Goal: Information Seeking & Learning: Learn about a topic

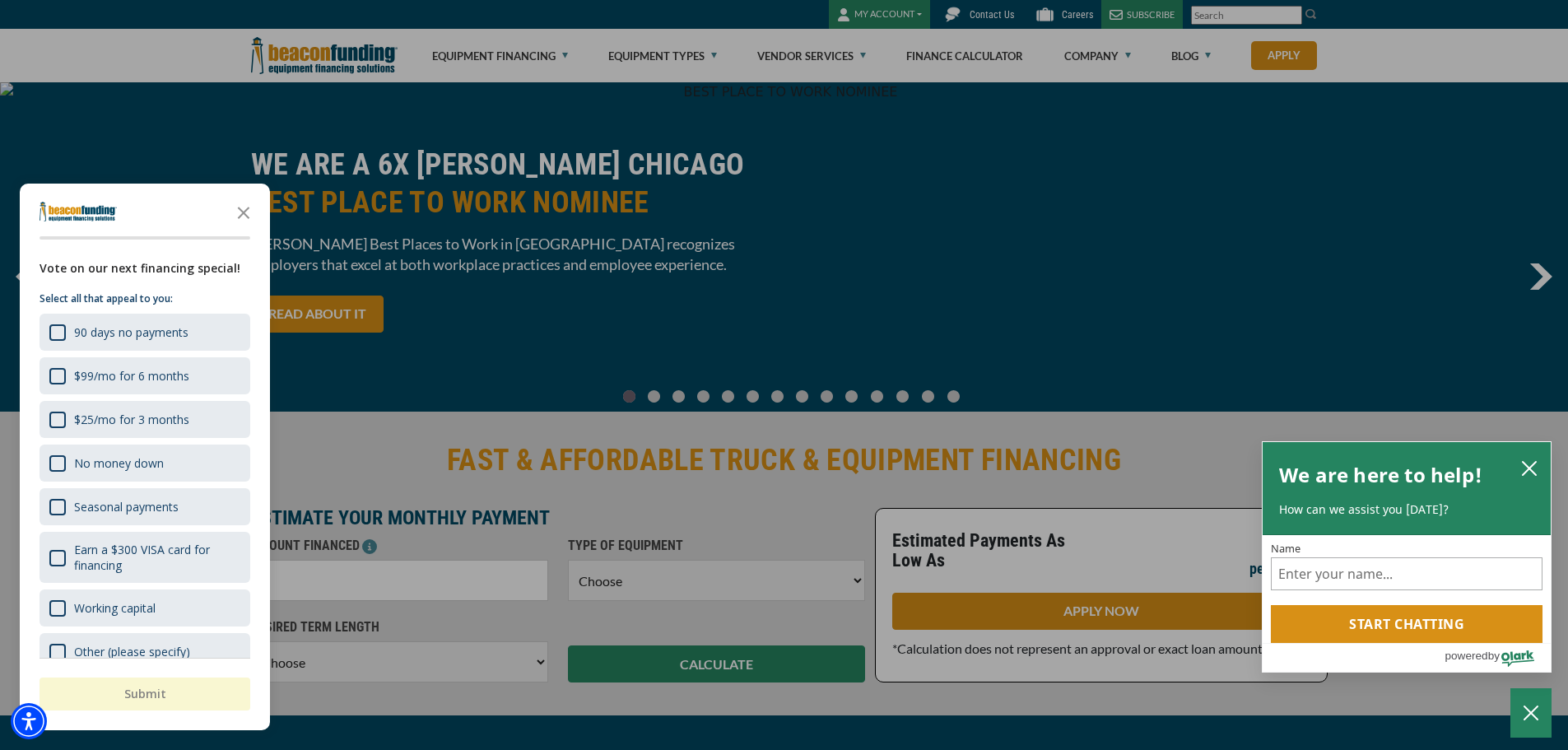
click at [533, 57] on div "button" at bounding box center [784, 375] width 1568 height 750
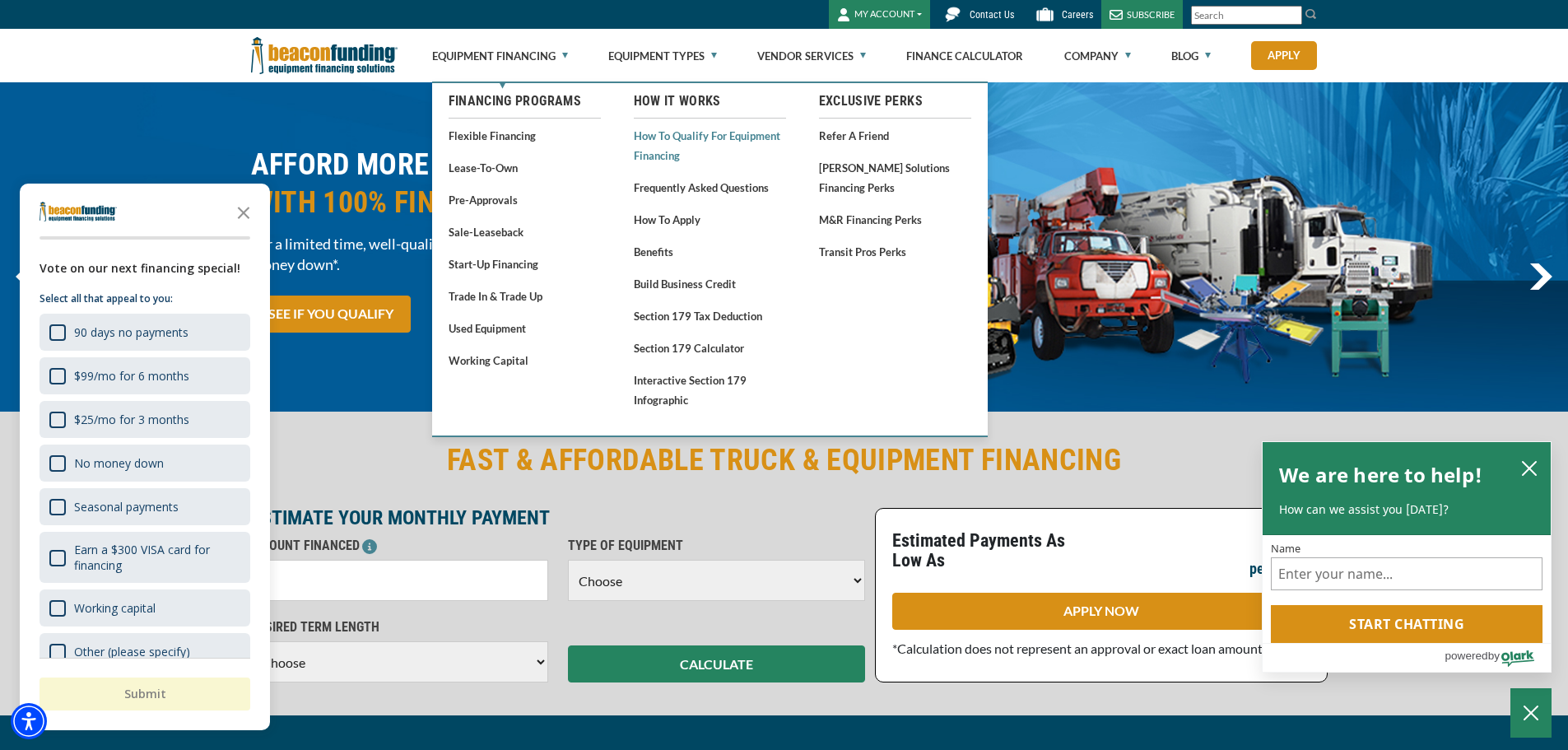
click at [675, 141] on link "How to Qualify for Equipment Financing" at bounding box center [710, 145] width 152 height 40
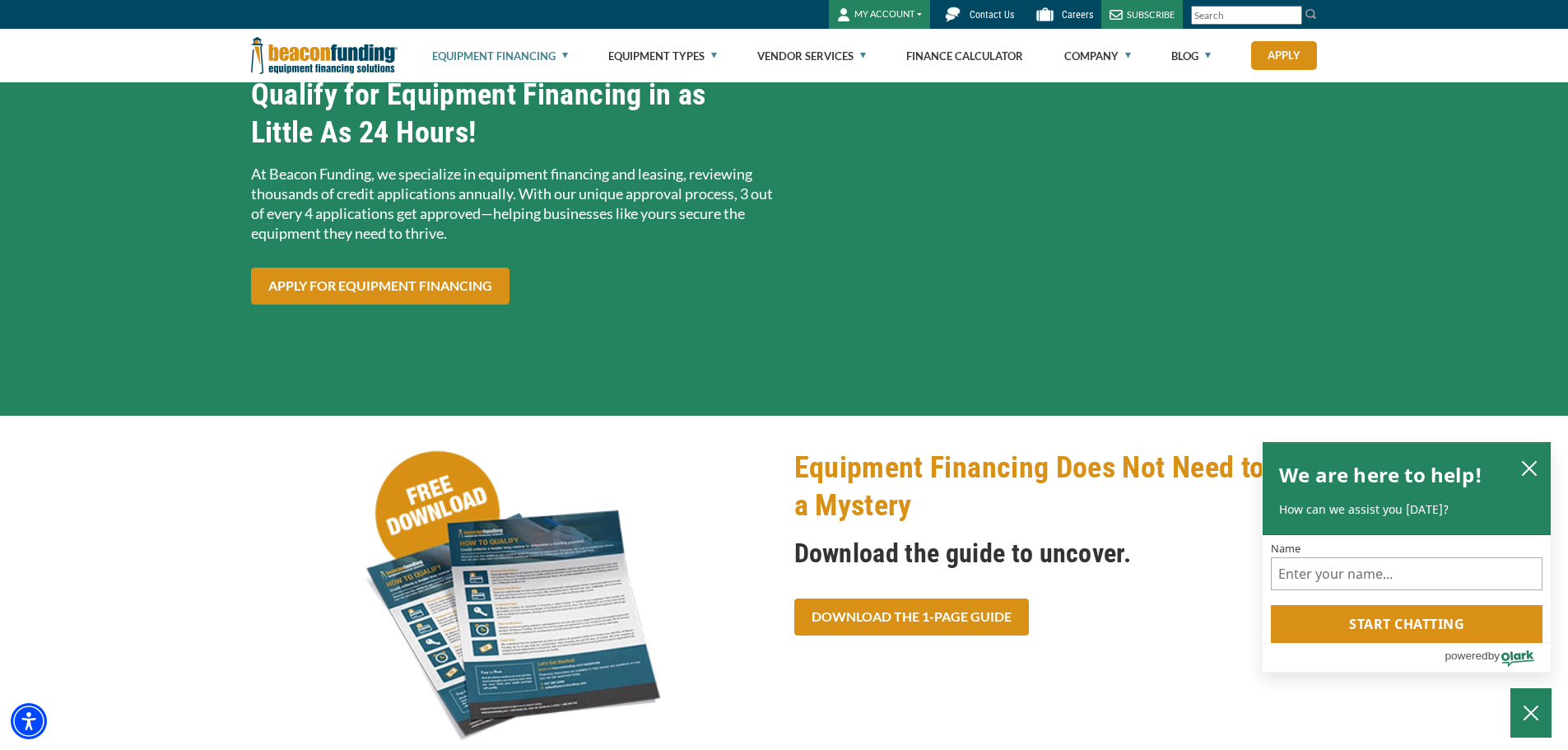
scroll to position [82, 0]
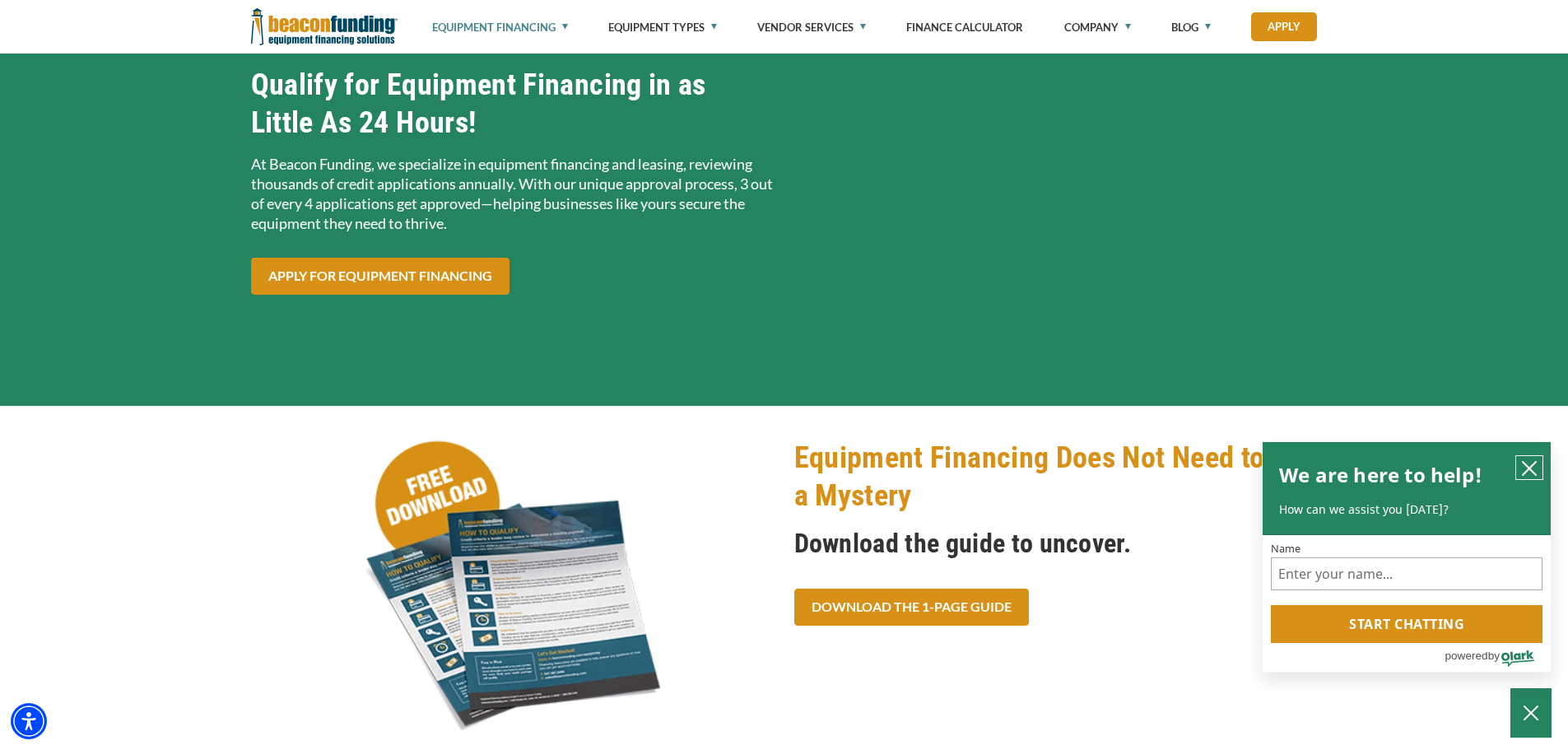
click at [1524, 471] on icon "close chatbox" at bounding box center [1530, 468] width 16 height 16
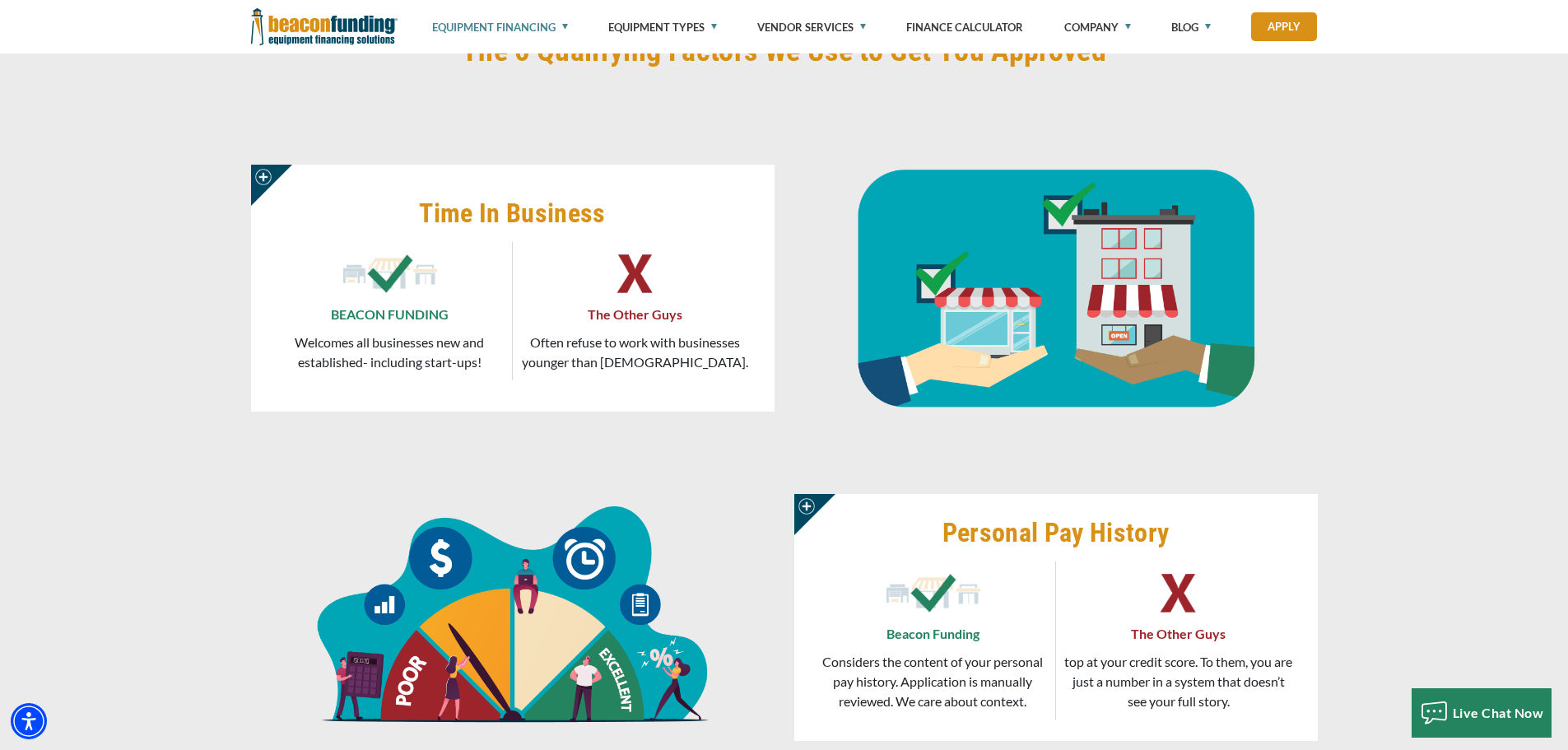
scroll to position [906, 0]
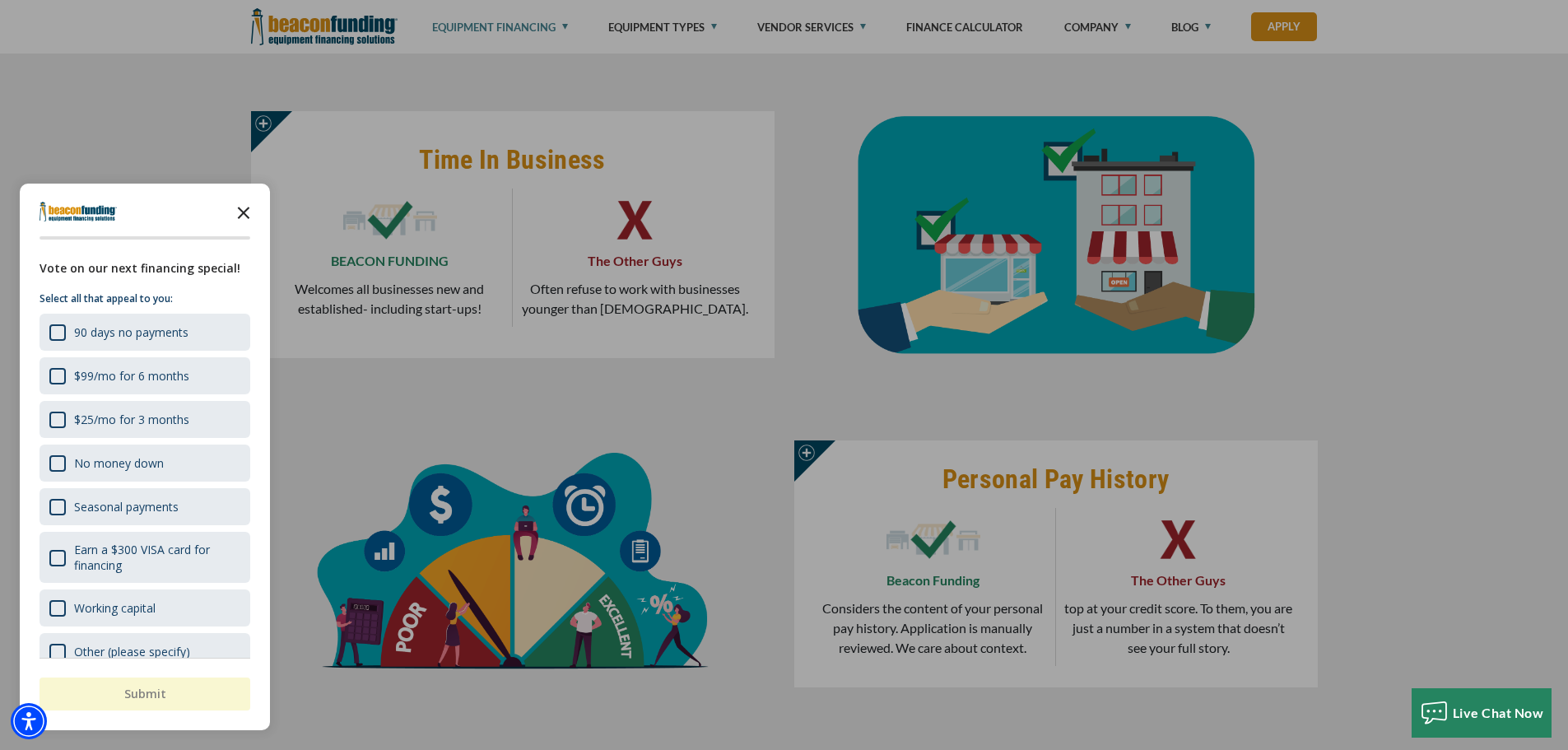
click at [242, 209] on icon "Close the survey" at bounding box center [243, 211] width 33 height 33
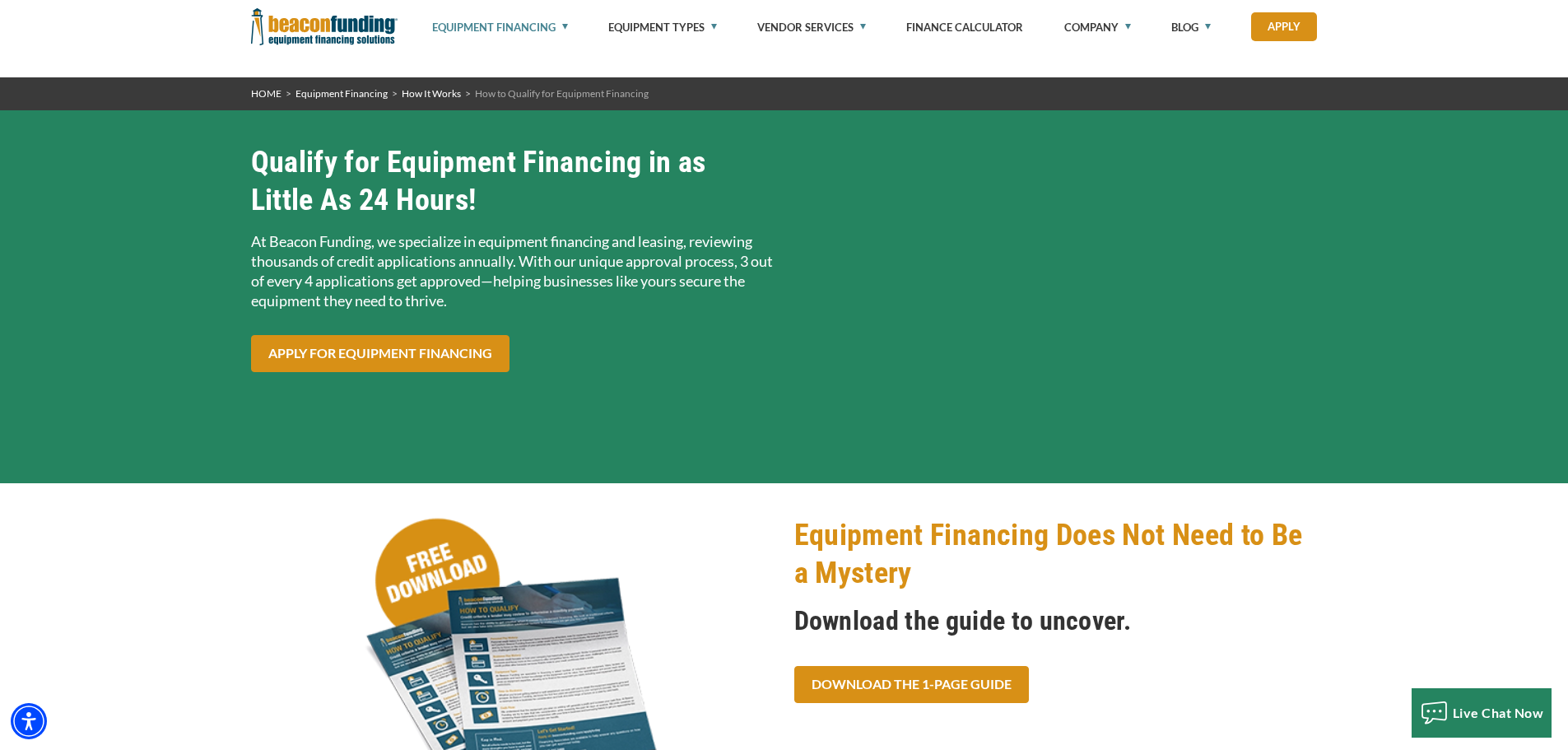
scroll to position [0, 0]
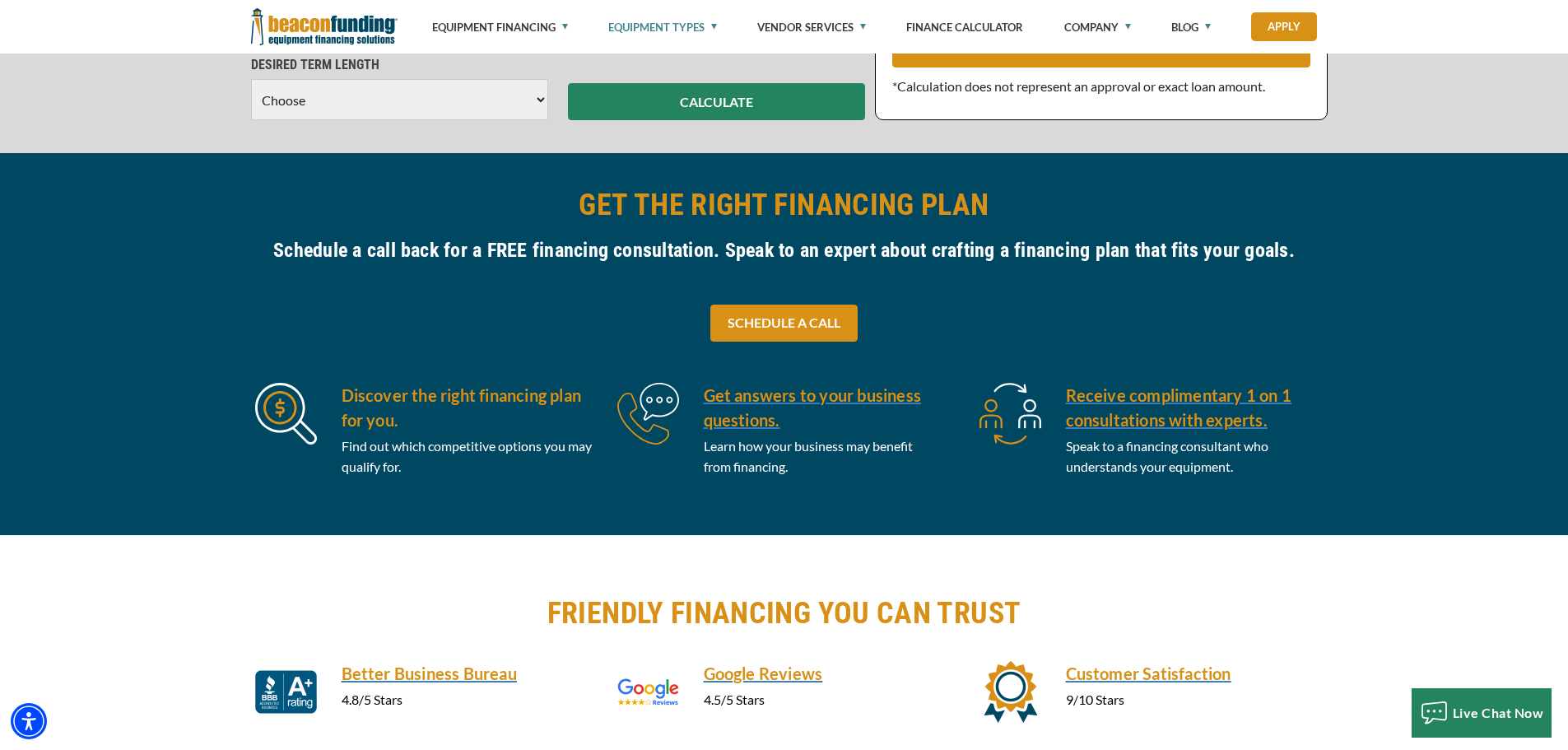
scroll to position [823, 0]
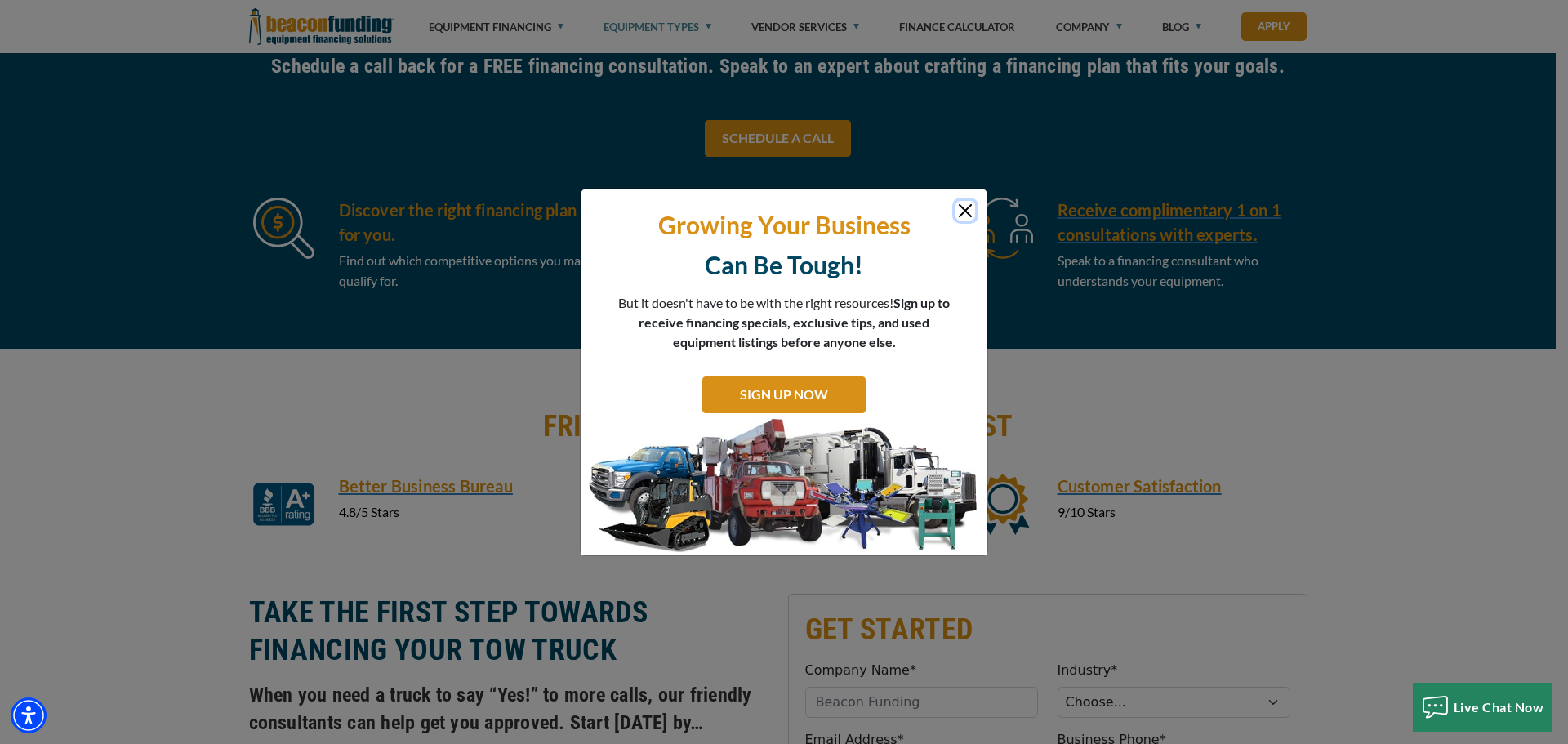
click at [962, 208] on button "Close" at bounding box center [965, 211] width 20 height 20
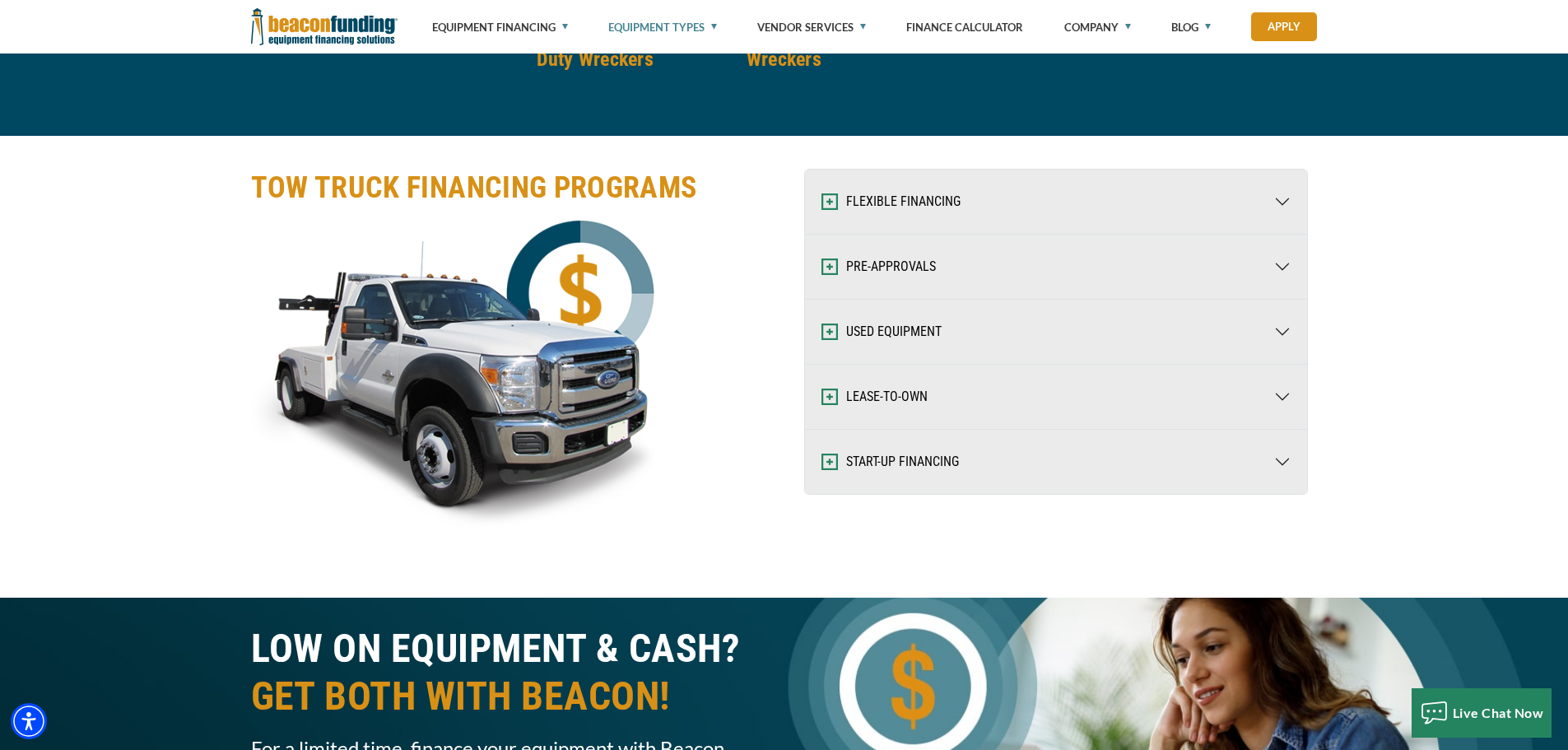
scroll to position [2553, 0]
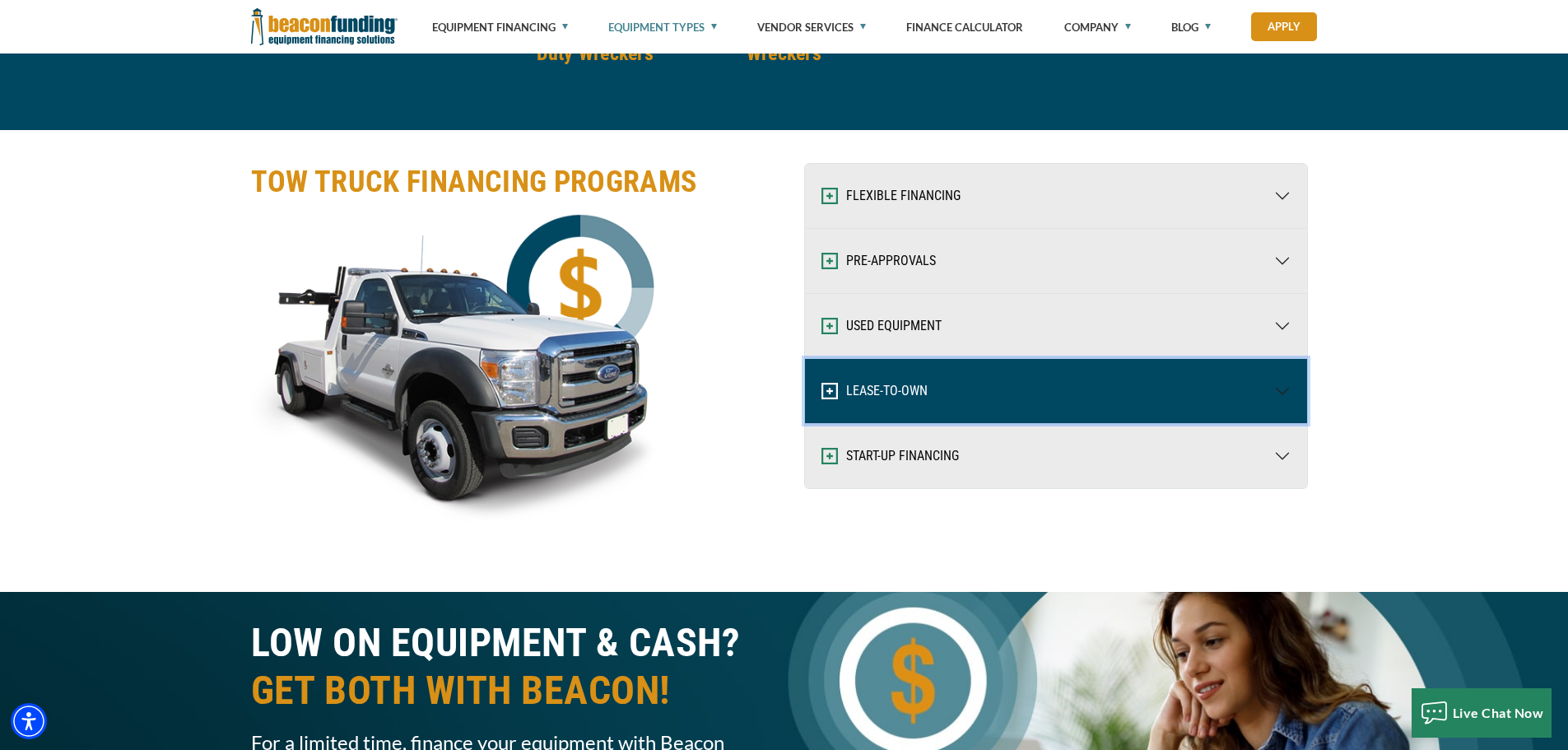
click at [1015, 374] on button "LEASE-TO-OWN" at bounding box center [1056, 392] width 502 height 64
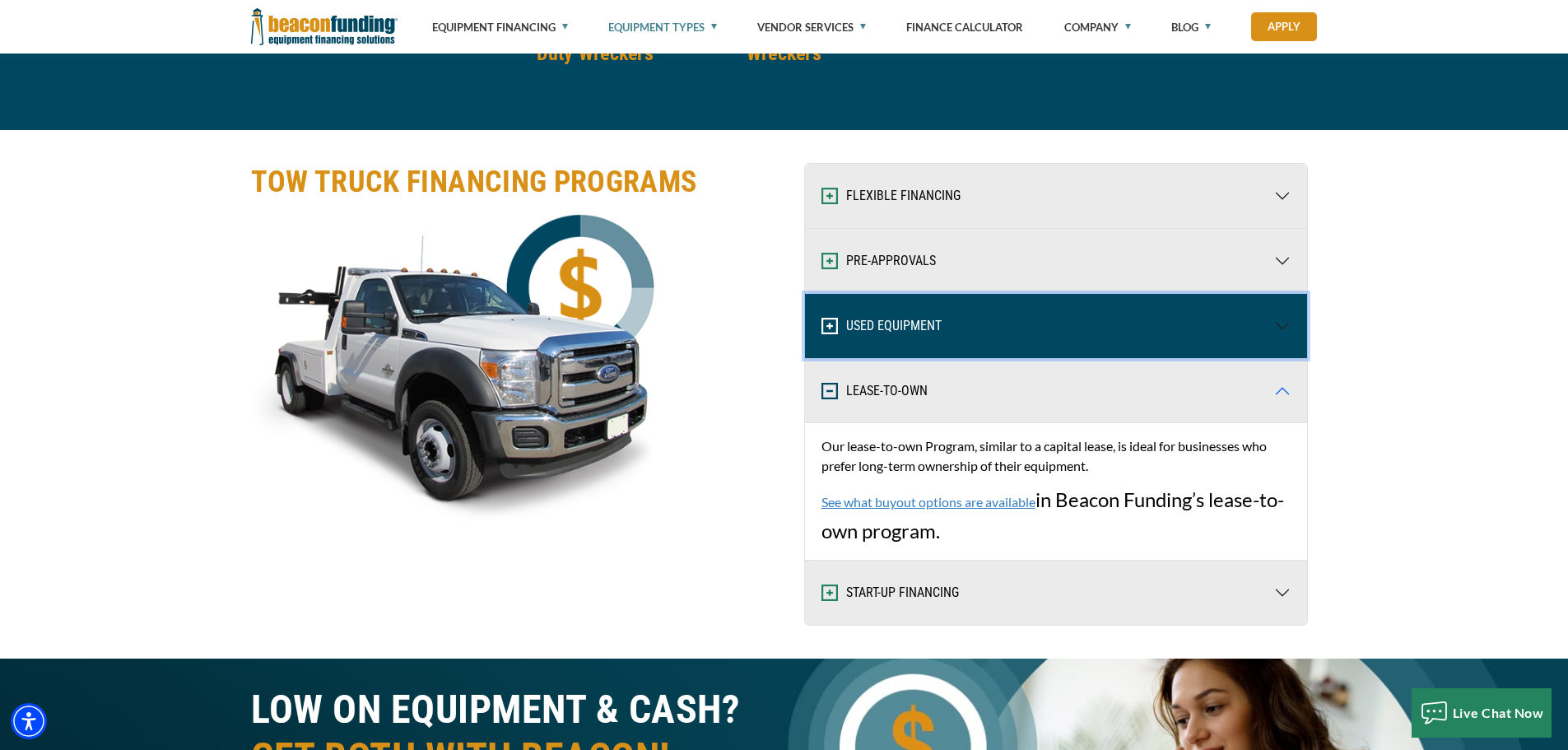
click at [1003, 336] on button "USED EQUIPMENT" at bounding box center [1056, 326] width 502 height 64
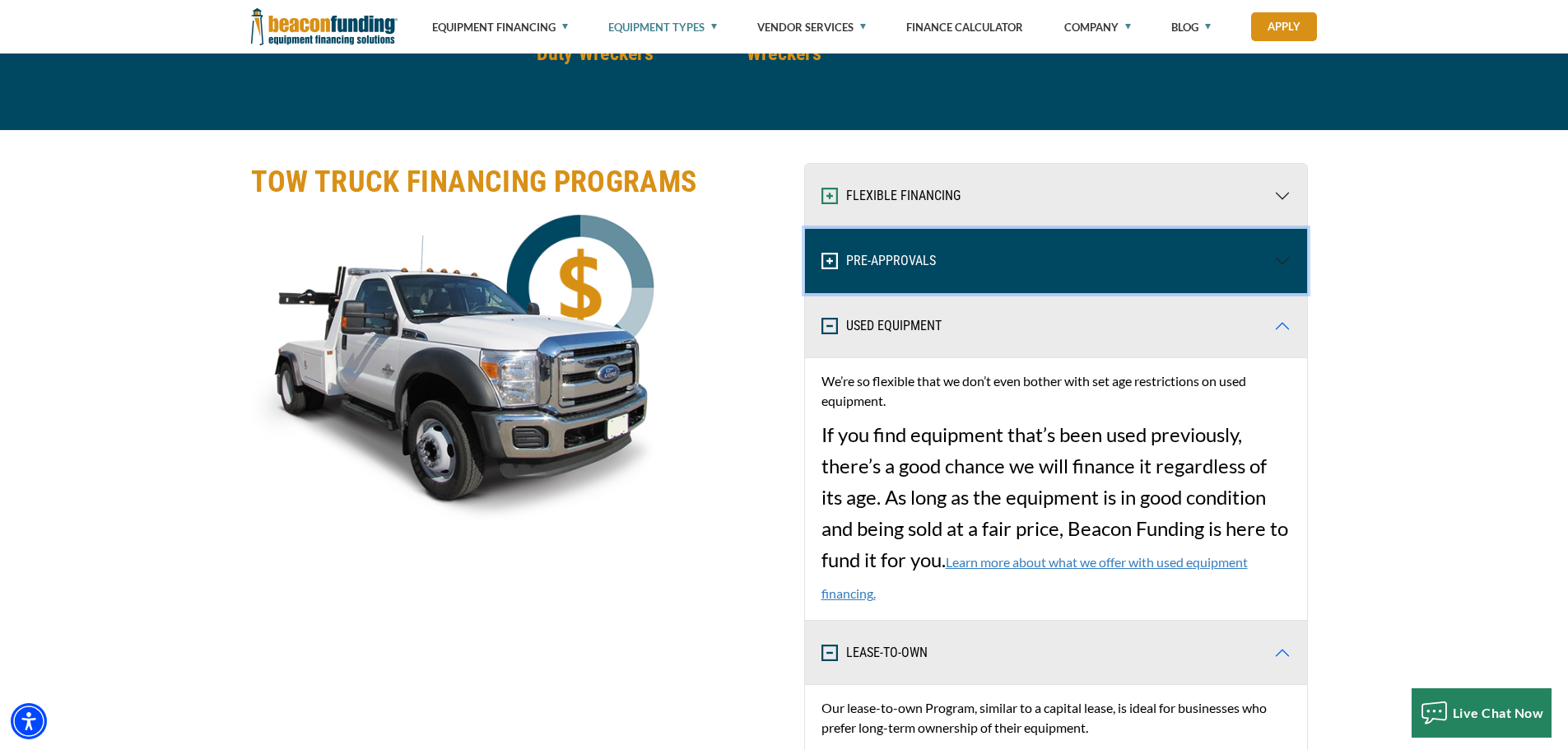
click at [1015, 273] on button "PRE-APPROVALS" at bounding box center [1056, 261] width 502 height 64
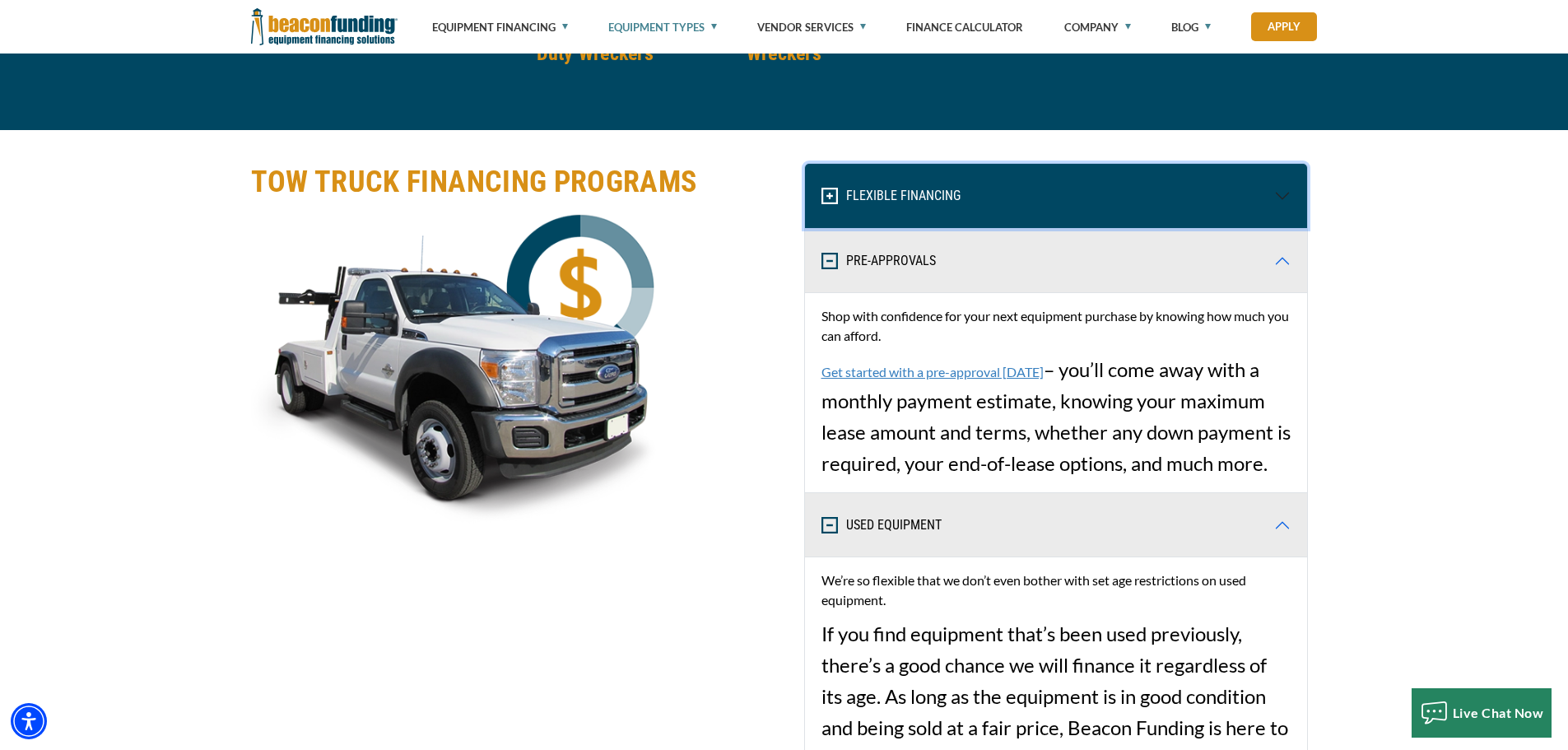
click at [1032, 212] on button "FLEXIBLE FINANCING" at bounding box center [1056, 196] width 502 height 64
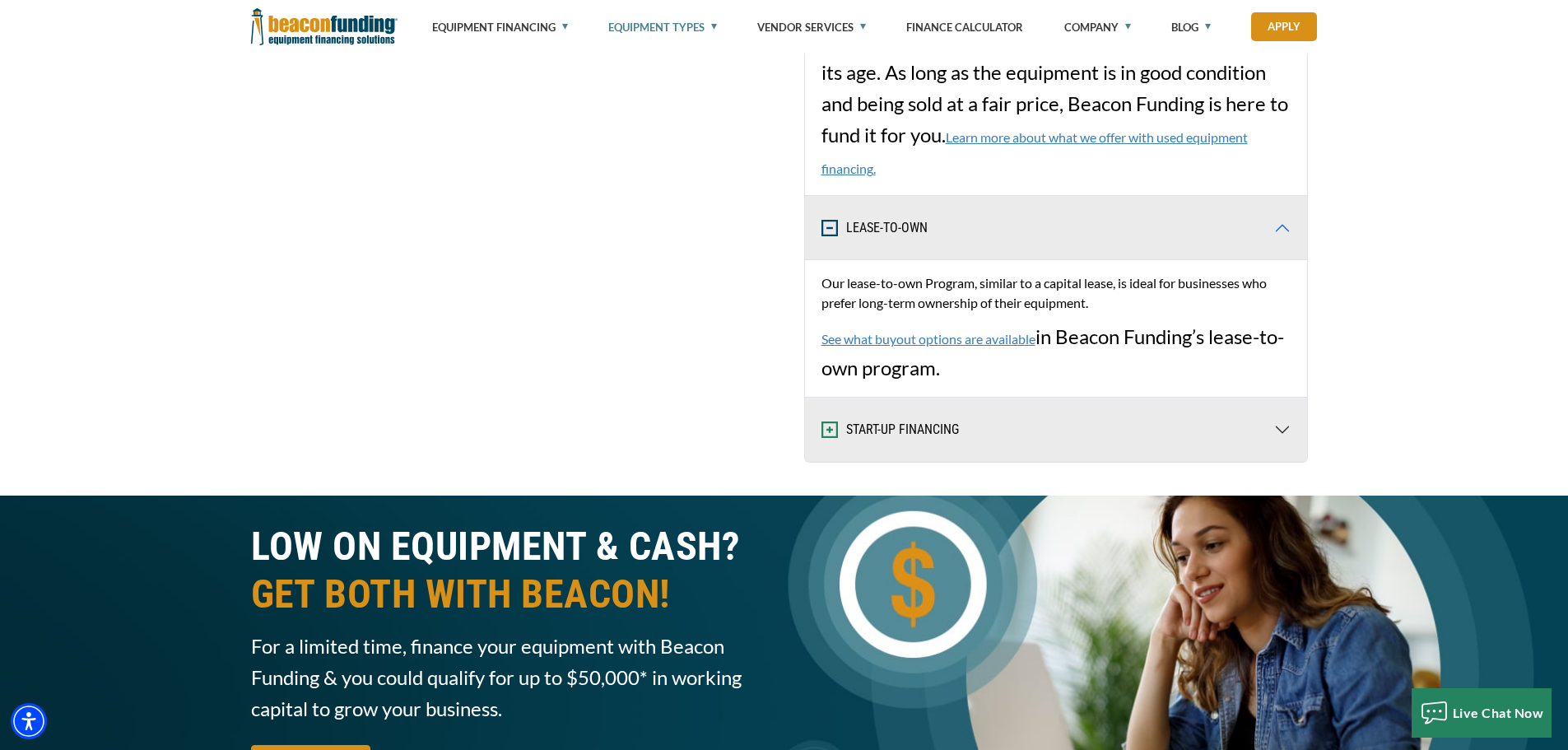
scroll to position [3459, 0]
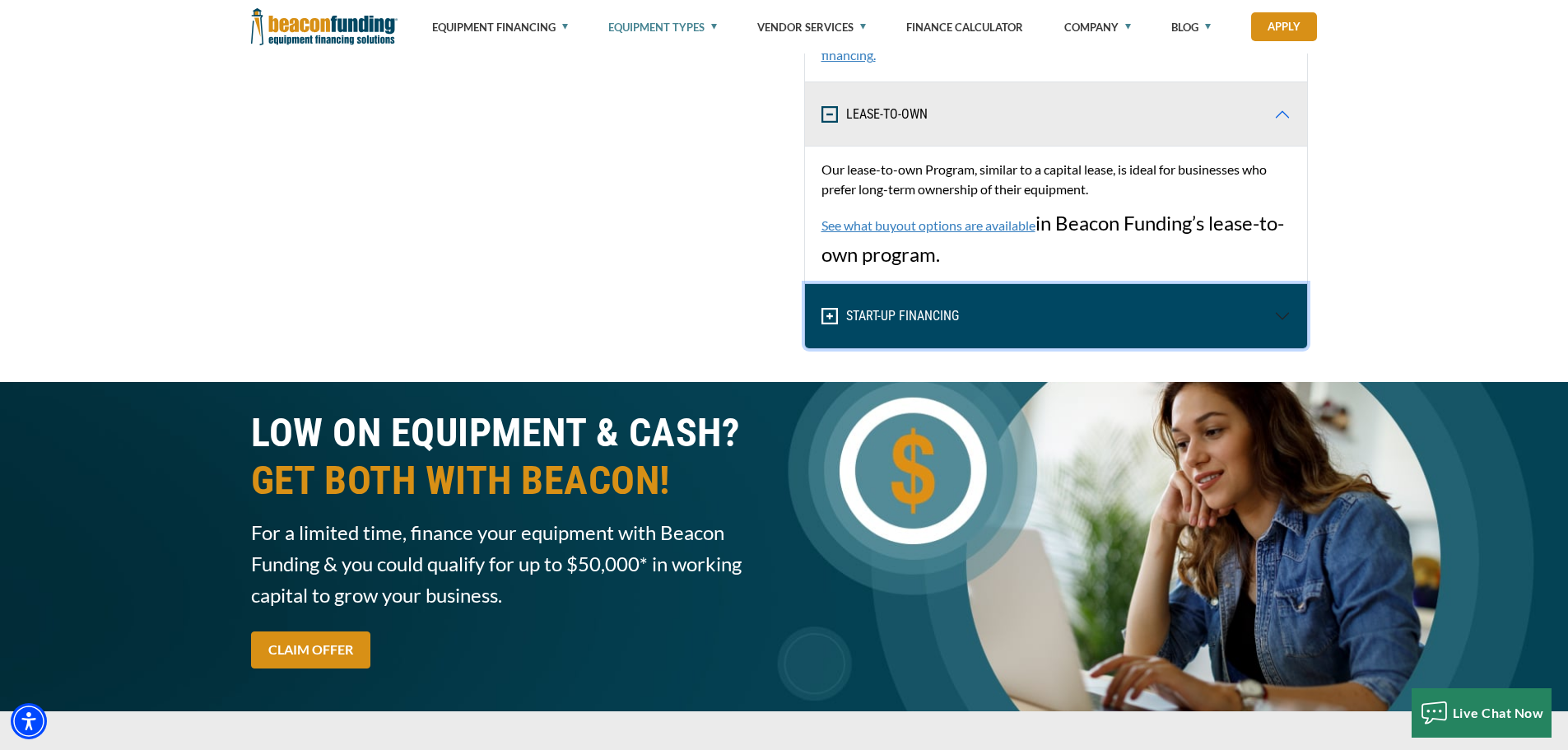
click at [1213, 337] on button "START-UP FINANCING" at bounding box center [1056, 316] width 502 height 64
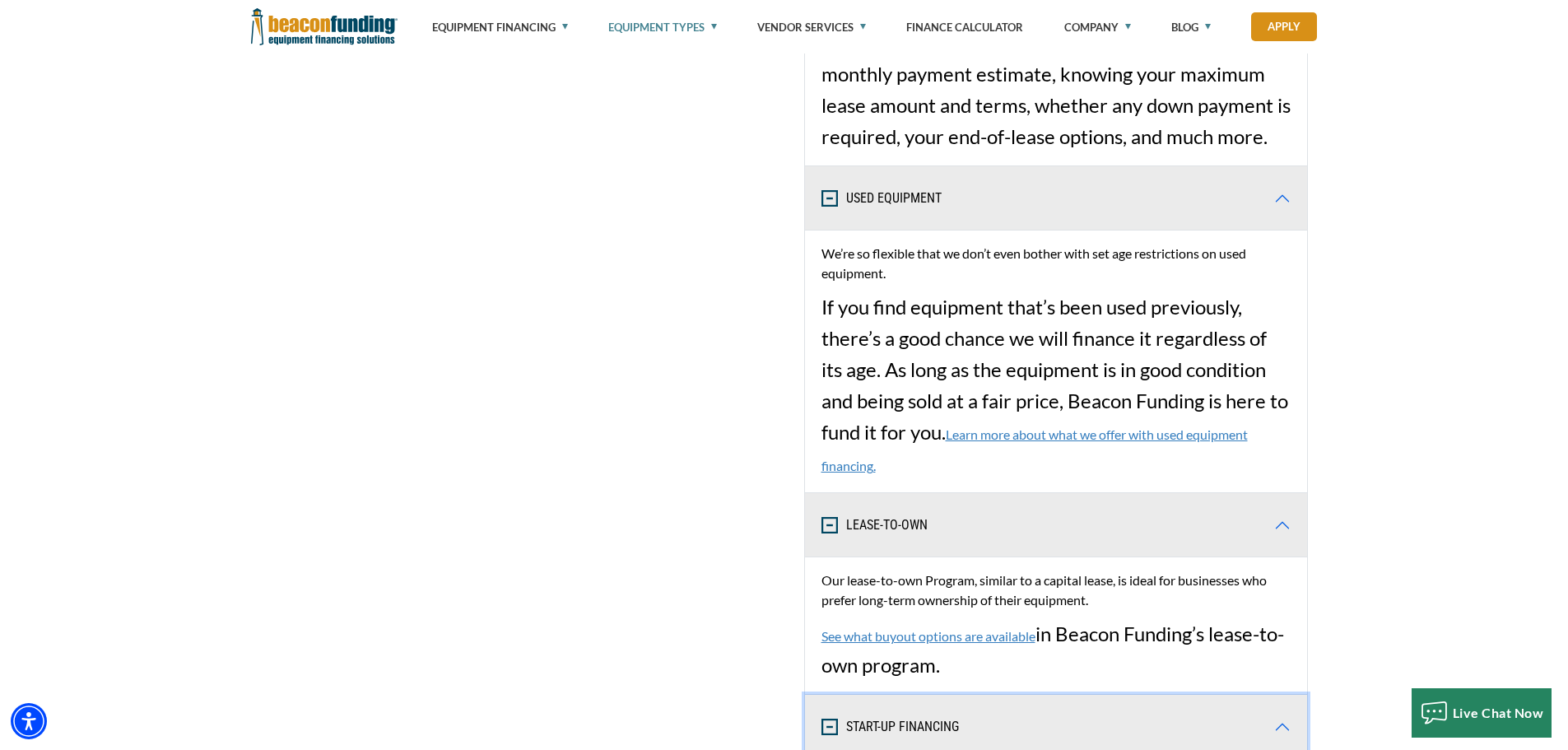
scroll to position [3047, 0]
click at [1037, 431] on link "Learn more about what we offer with used equipment financing." at bounding box center [1035, 451] width 426 height 47
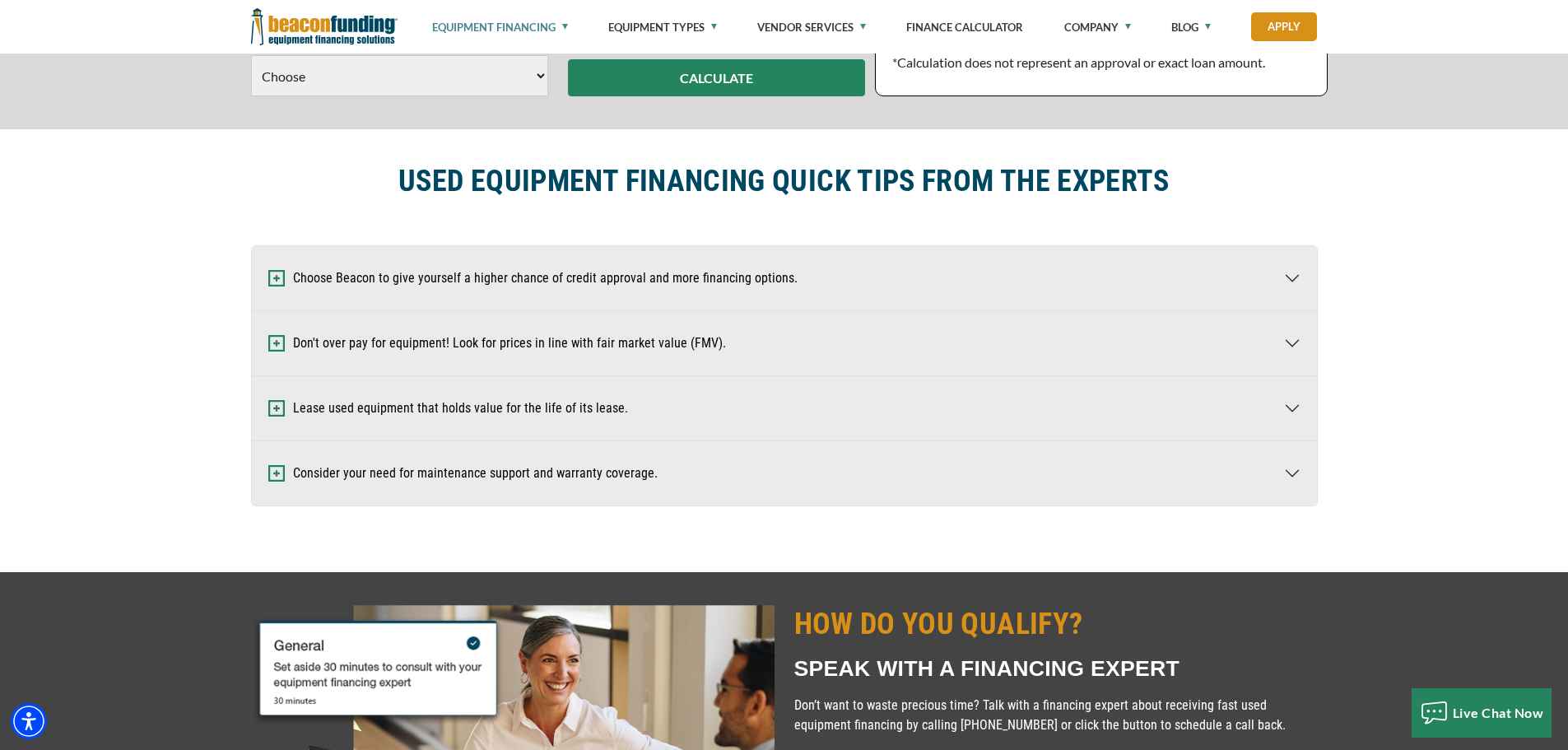
scroll to position [989, 0]
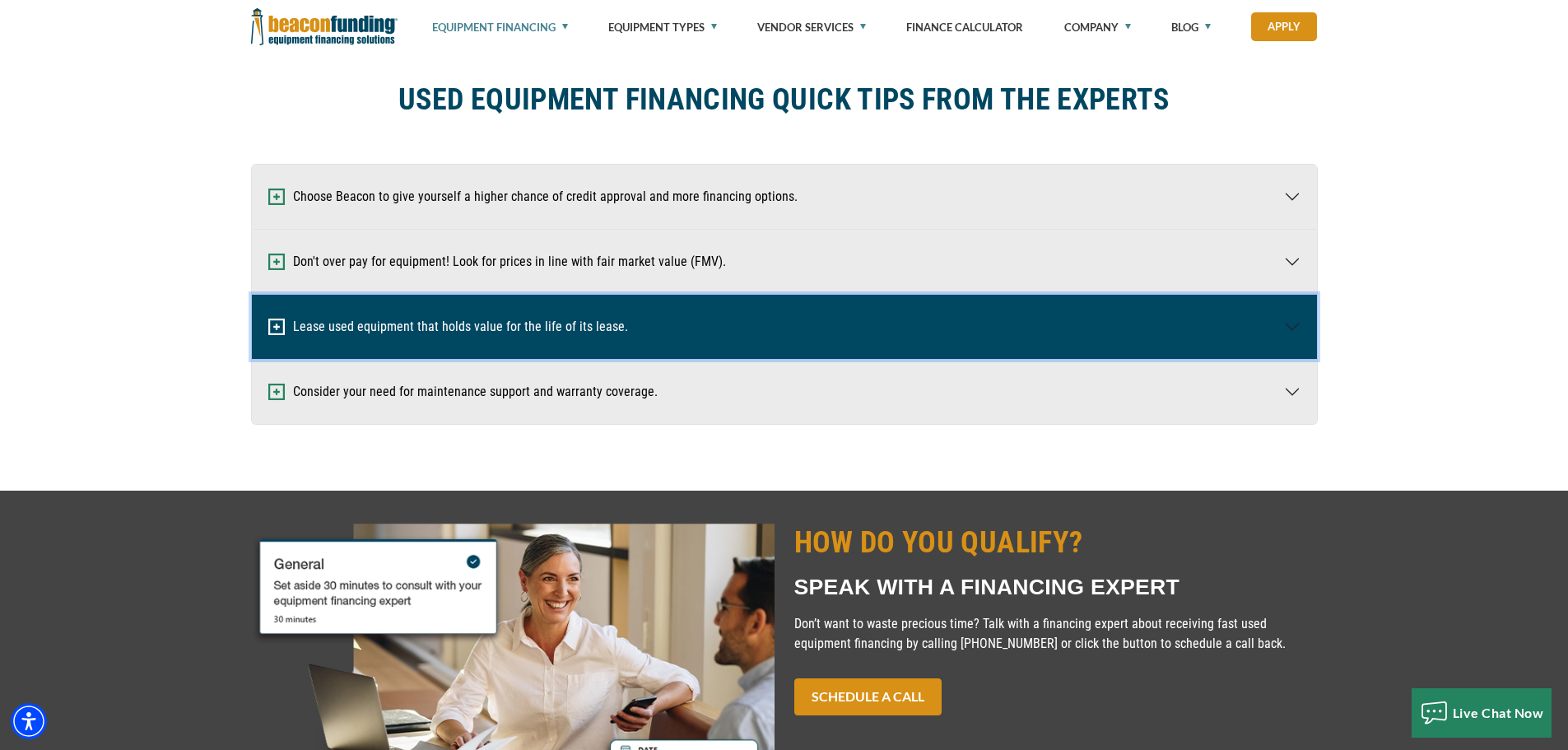
click at [785, 316] on button "Lease used equipment that holds value for the life of its lease." at bounding box center [784, 327] width 1065 height 64
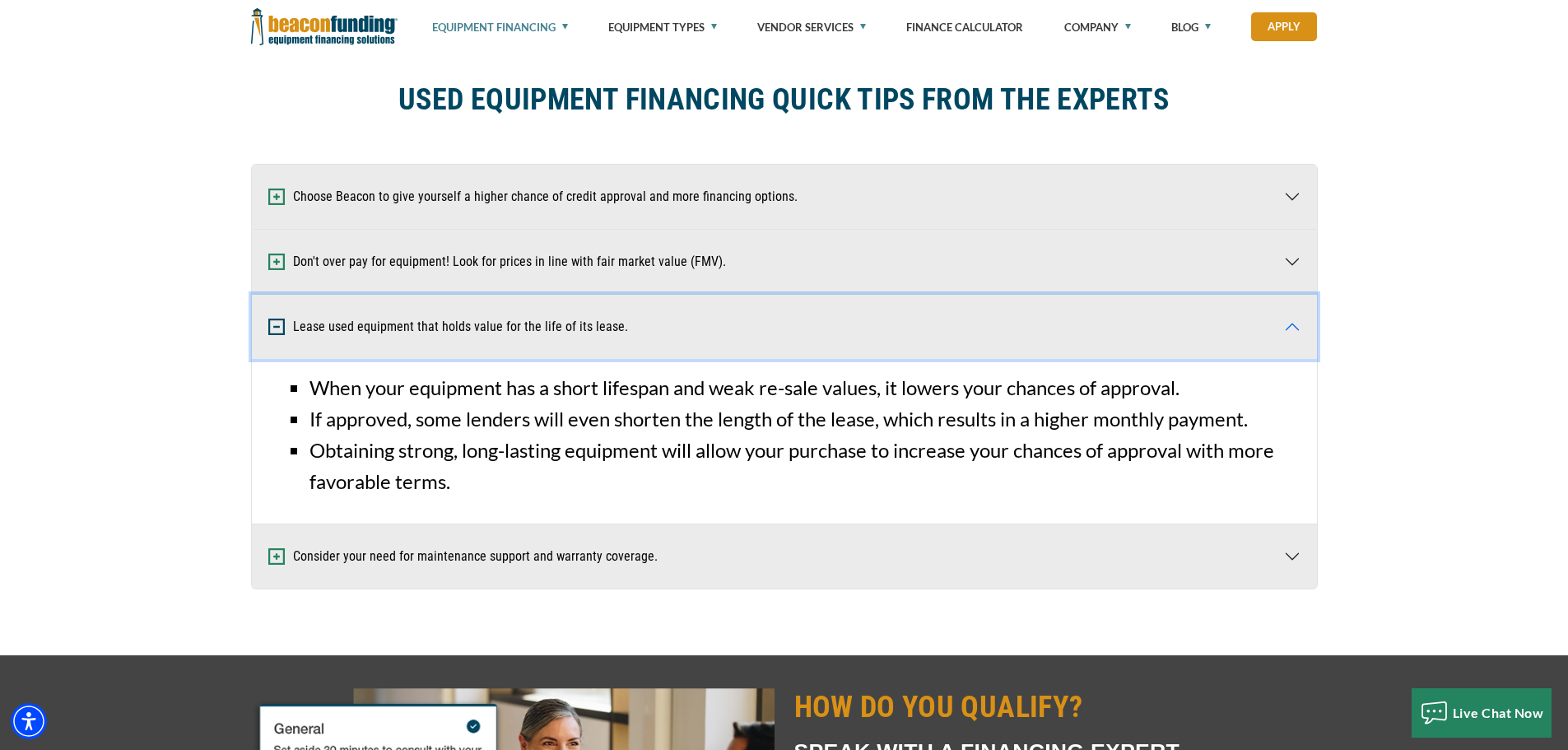
click at [780, 320] on button "Lease used equipment that holds value for the life of its lease." at bounding box center [784, 327] width 1065 height 64
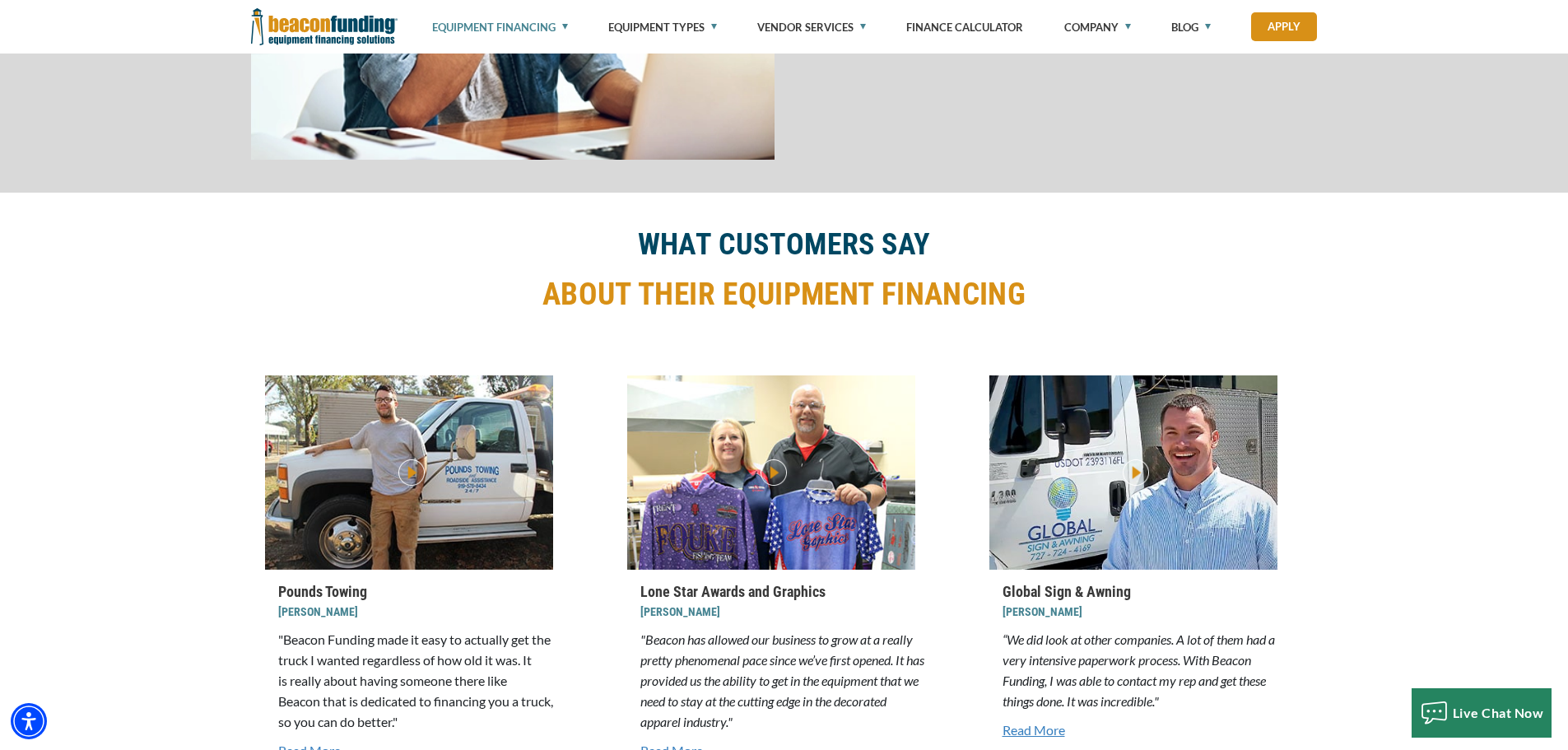
scroll to position [3401, 0]
